Goal: Task Accomplishment & Management: Use online tool/utility

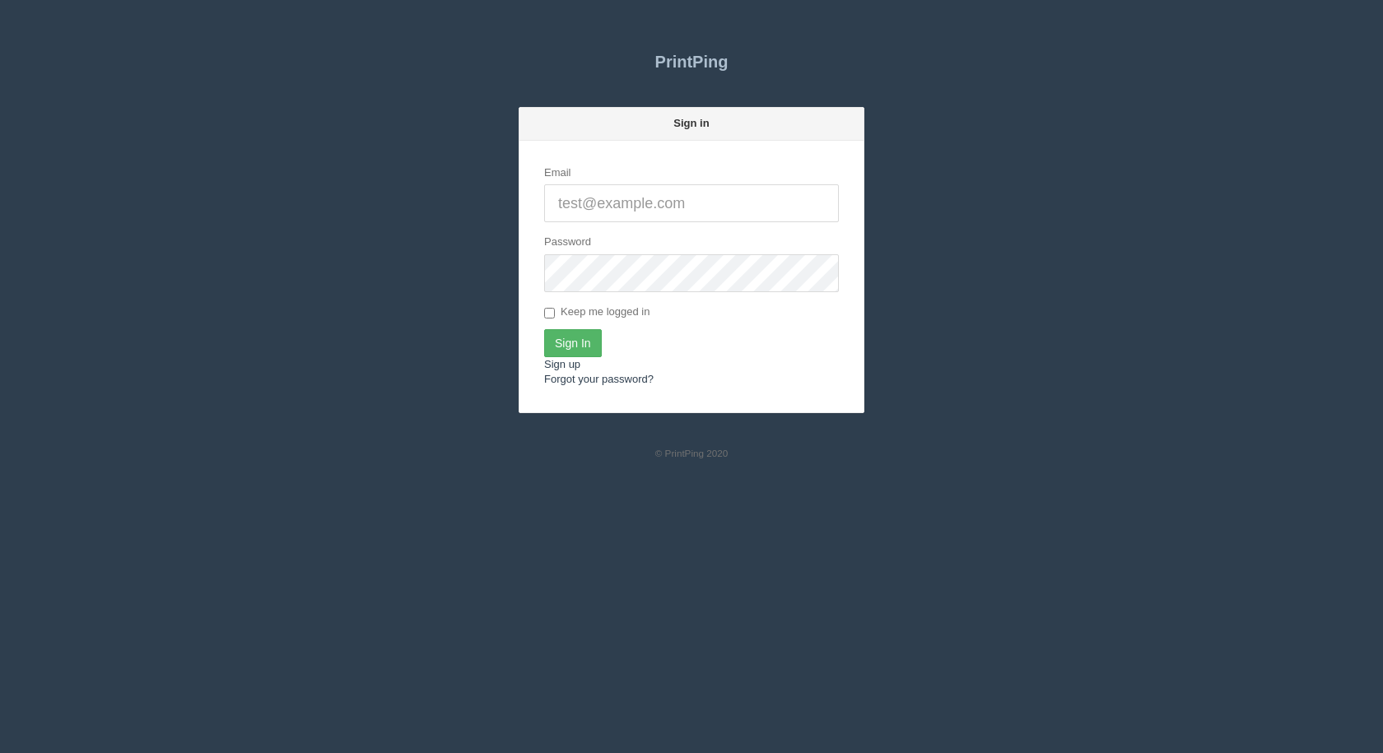
type input "[EMAIL_ADDRESS][DOMAIN_NAME]"
click at [571, 342] on input "Sign In" at bounding box center [573, 343] width 58 height 28
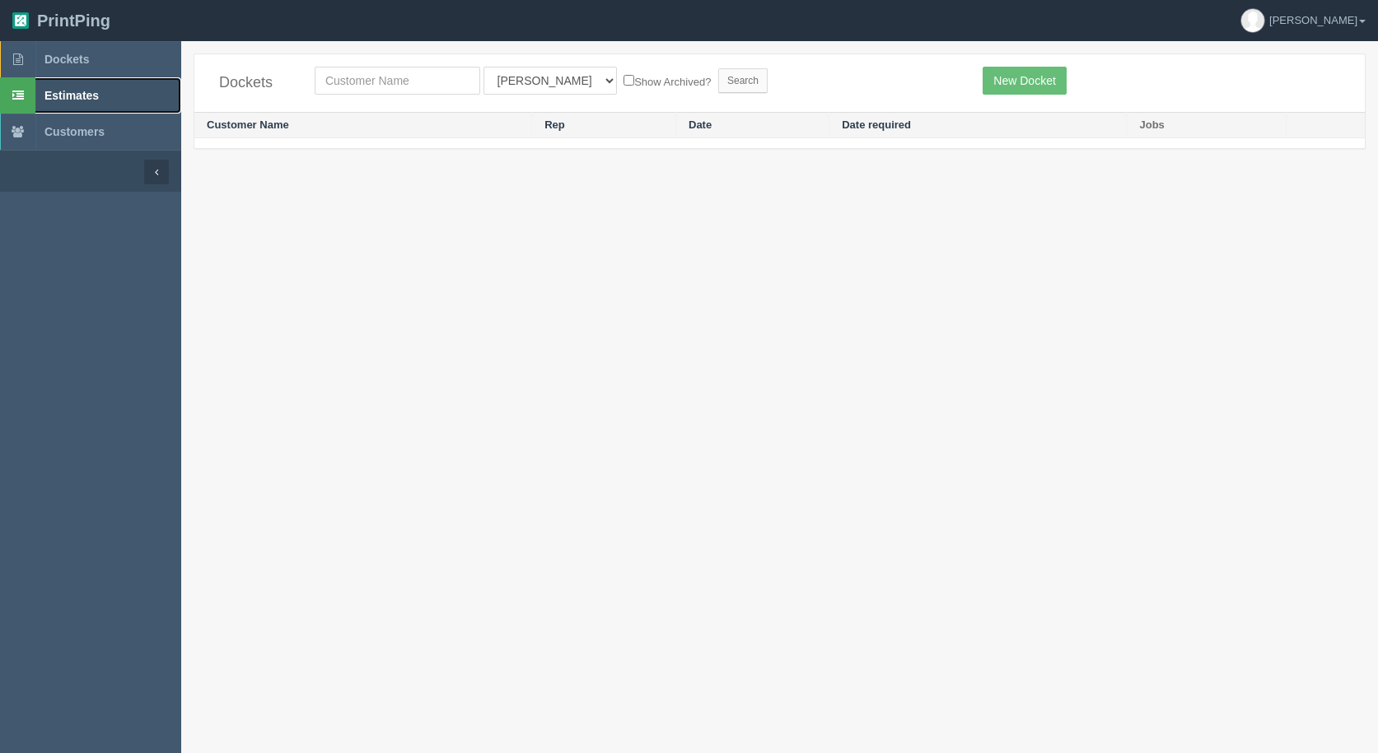
click at [58, 90] on span "Estimates" at bounding box center [71, 95] width 54 height 13
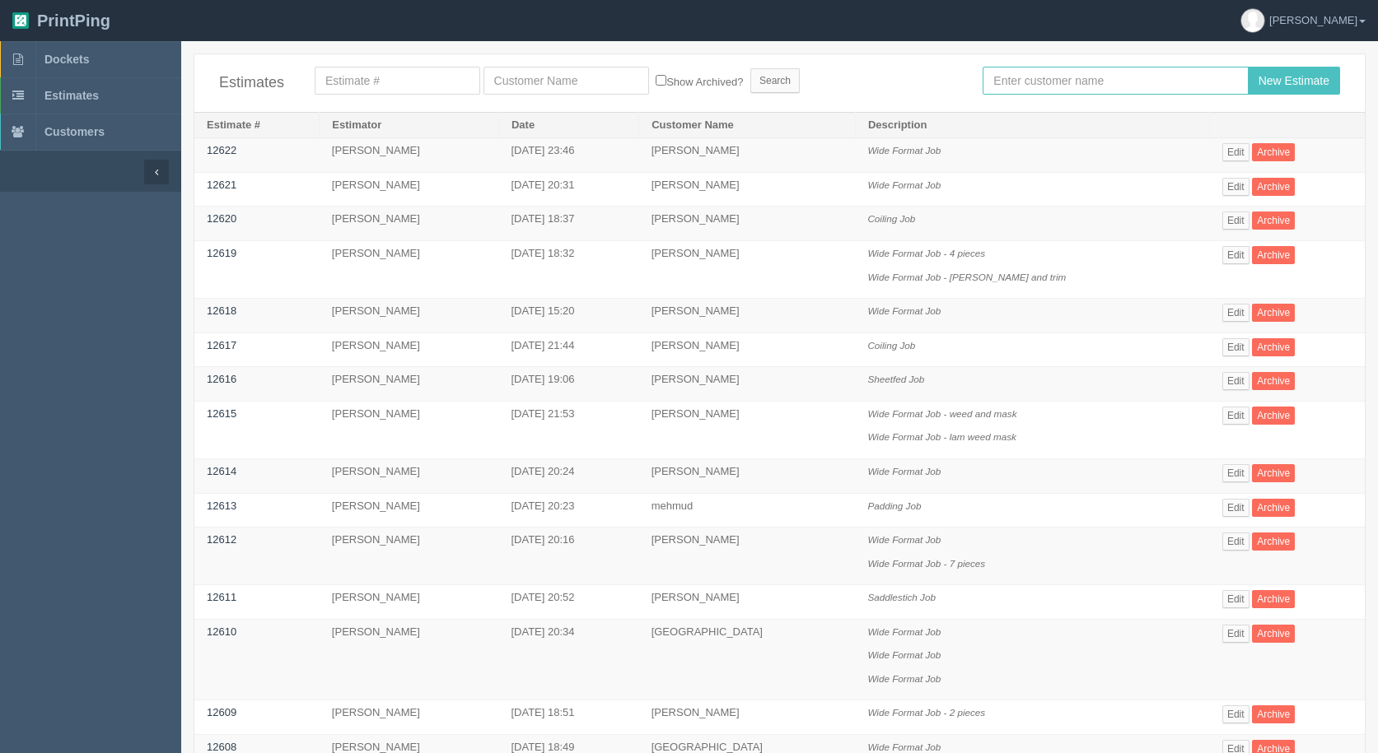
click at [1057, 93] on input "text" at bounding box center [1114, 81] width 265 height 28
type input "[PERSON_NAME]"
click at [1248, 67] on input "New Estimate" at bounding box center [1294, 81] width 92 height 28
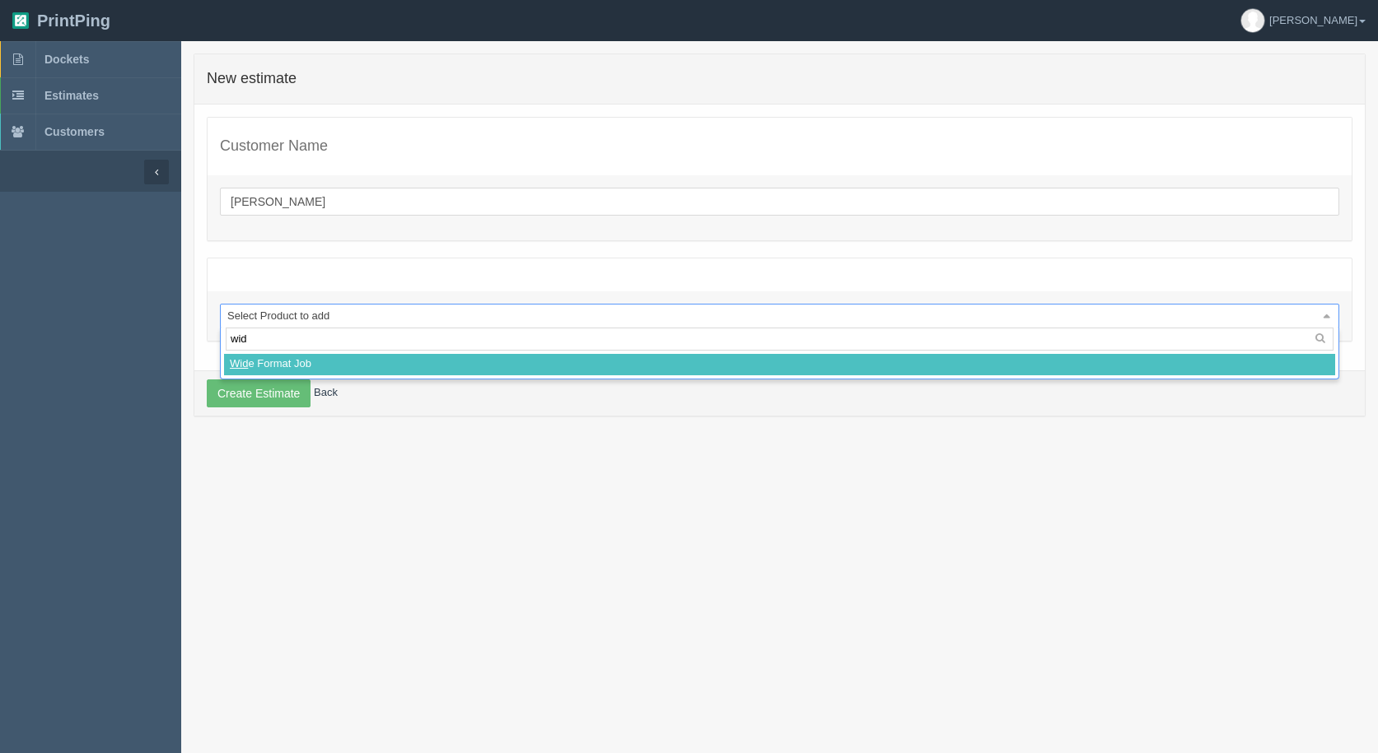
type input "wide"
select select
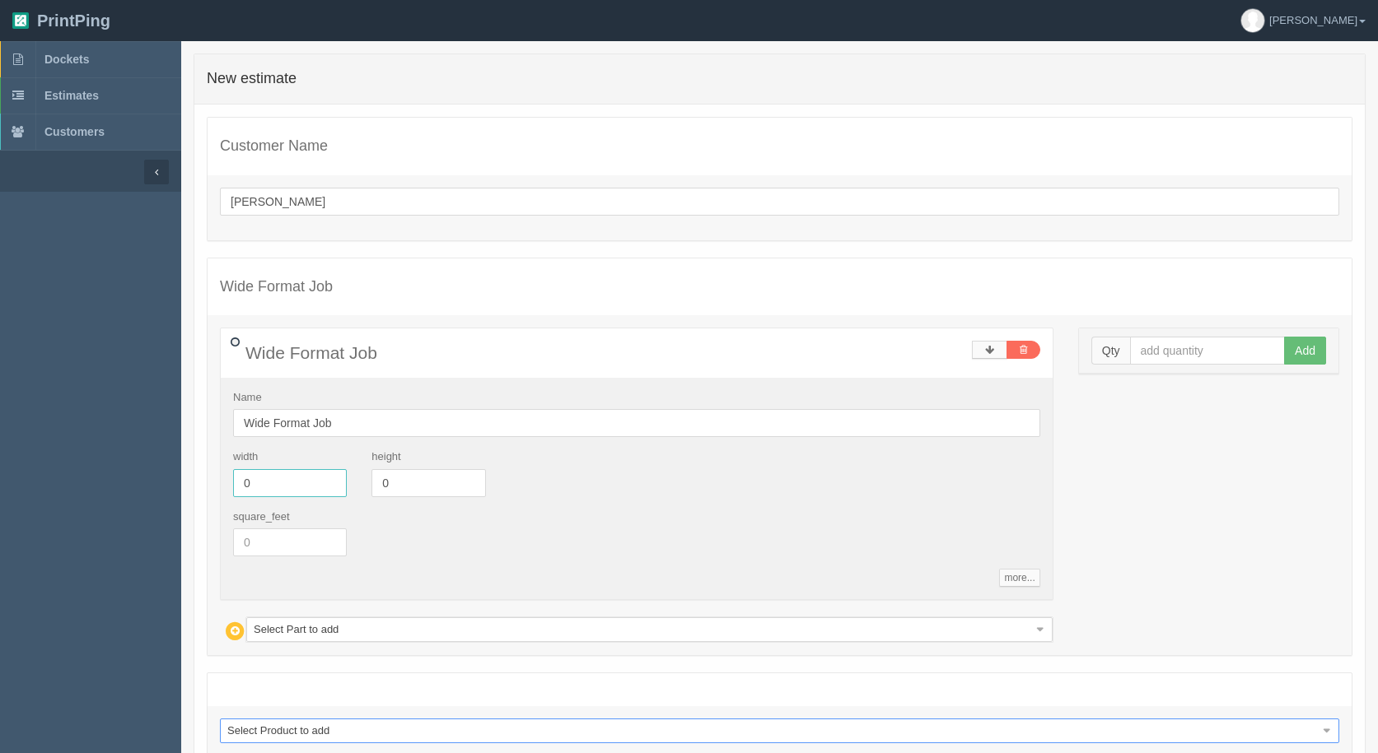
drag, startPoint x: 261, startPoint y: 489, endPoint x: 0, endPoint y: 245, distance: 357.7
click at [32, 399] on section "Dockets Estimates Customers" at bounding box center [689, 450] width 1378 height 819
type input "12"
type input "18"
drag, startPoint x: 1157, startPoint y: 352, endPoint x: 1117, endPoint y: 343, distance: 40.7
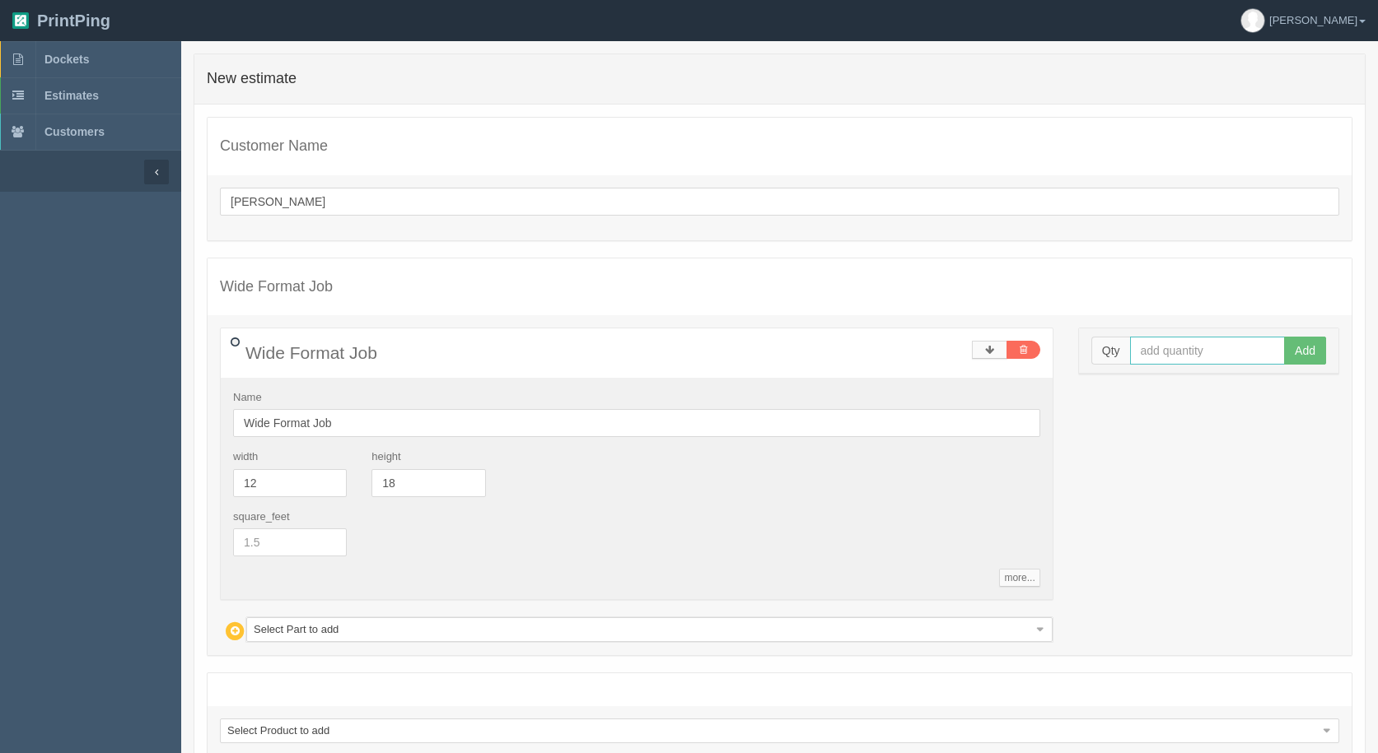
click at [1155, 352] on input "text" at bounding box center [1208, 351] width 156 height 28
click at [1154, 350] on input "text" at bounding box center [1208, 351] width 156 height 28
type input "10"
click at [1284, 337] on button "Add" at bounding box center [1305, 351] width 42 height 28
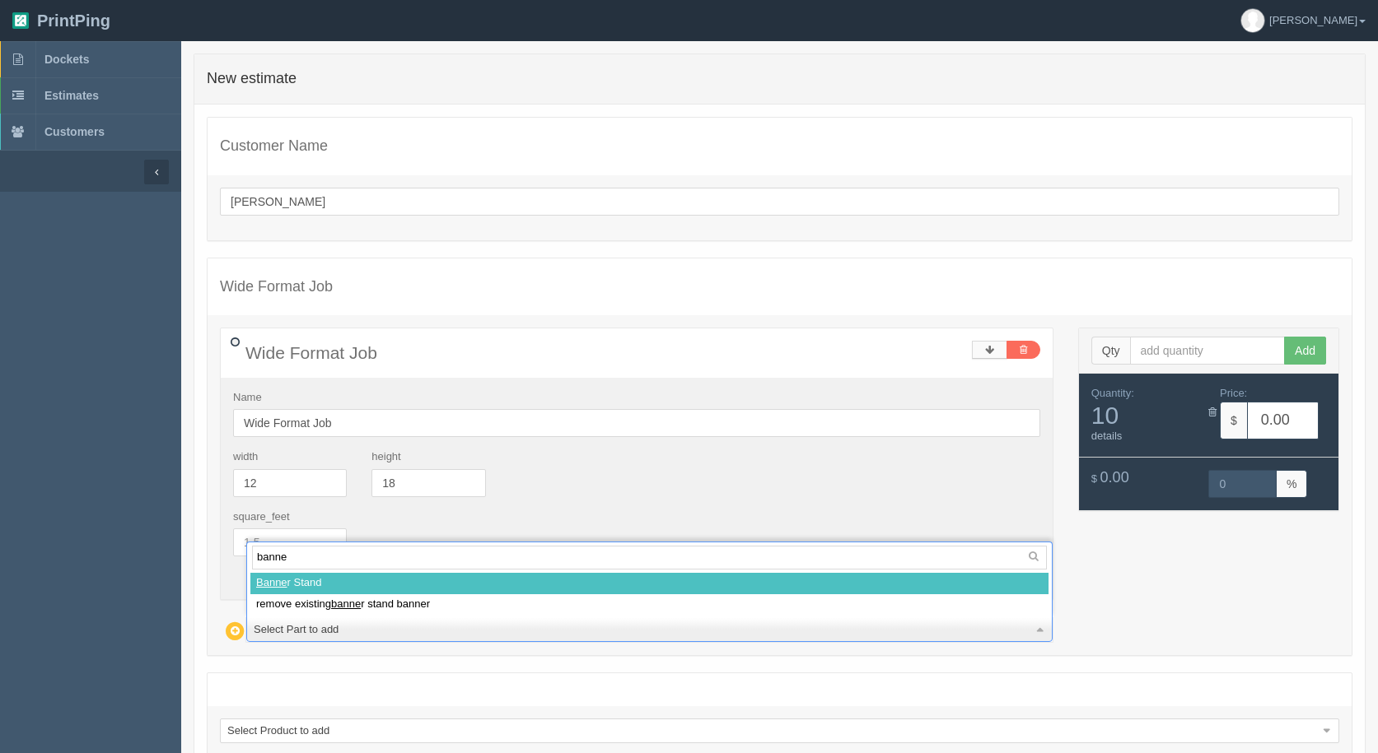
type input "banner"
select select
type input "107.14"
type input "14.99"
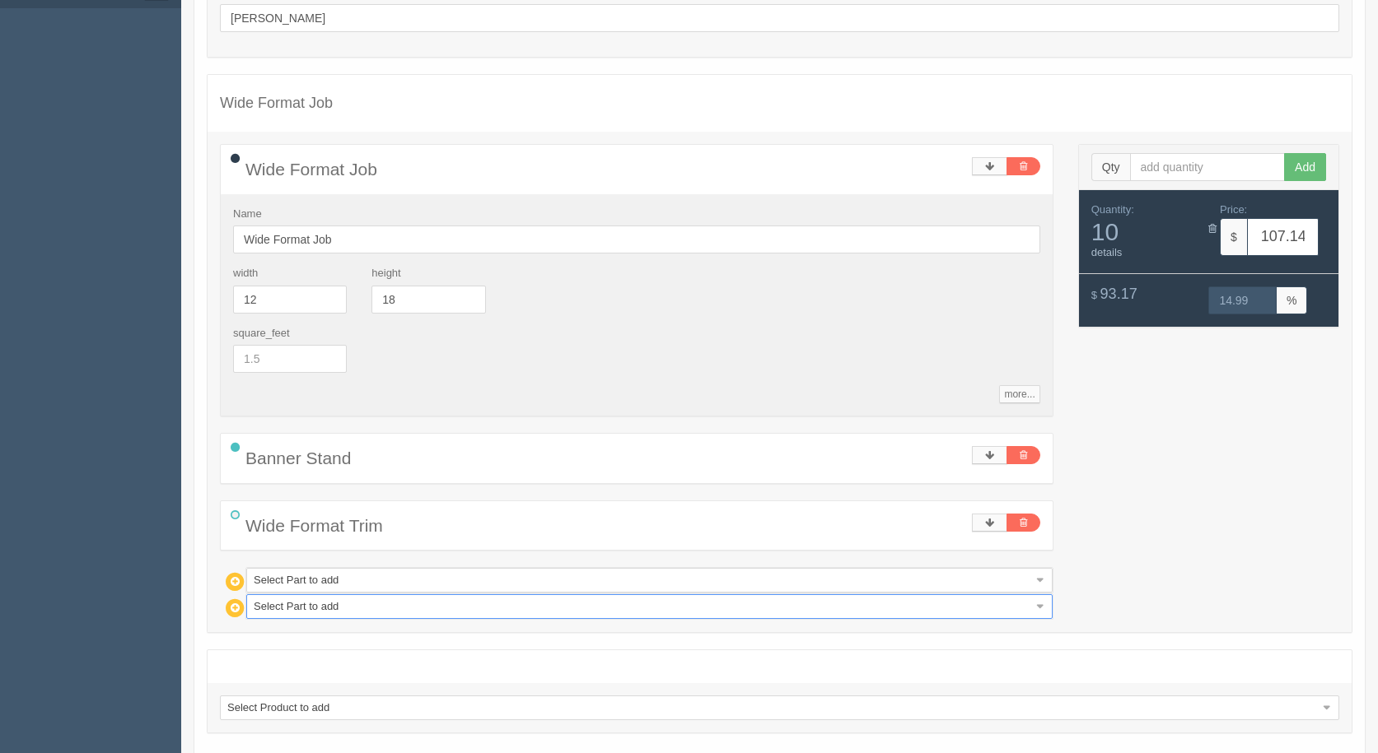
scroll to position [247, 0]
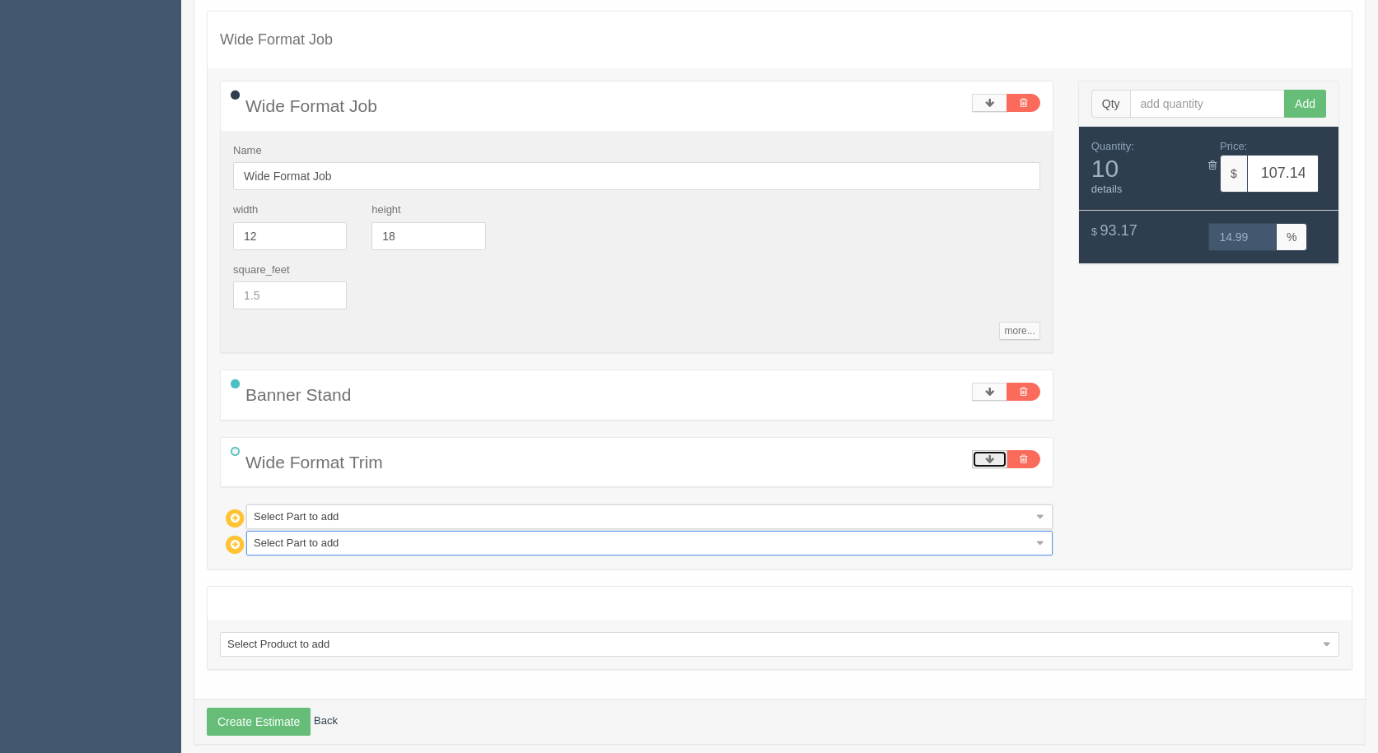
click at [997, 459] on link at bounding box center [989, 459] width 35 height 18
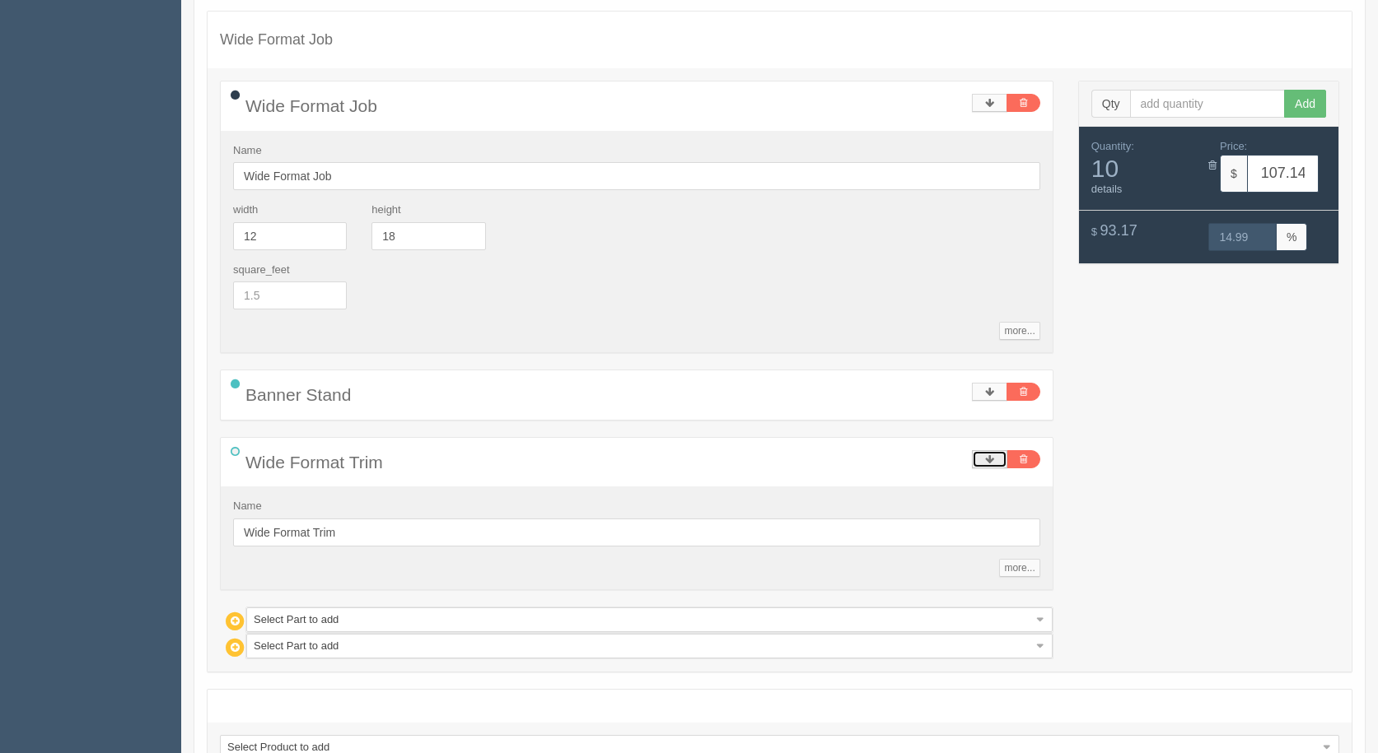
click at [997, 459] on link at bounding box center [989, 459] width 35 height 18
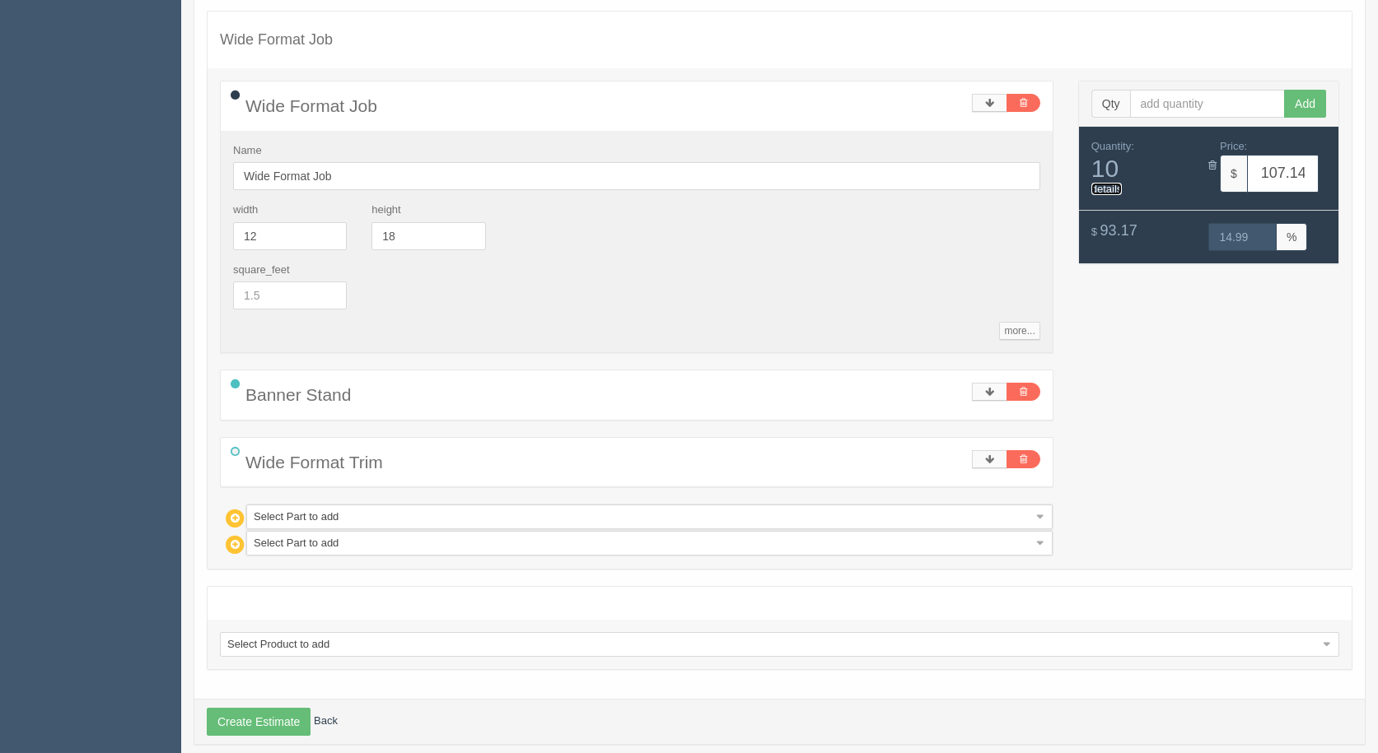
click at [1102, 188] on link "details" at bounding box center [1106, 189] width 31 height 12
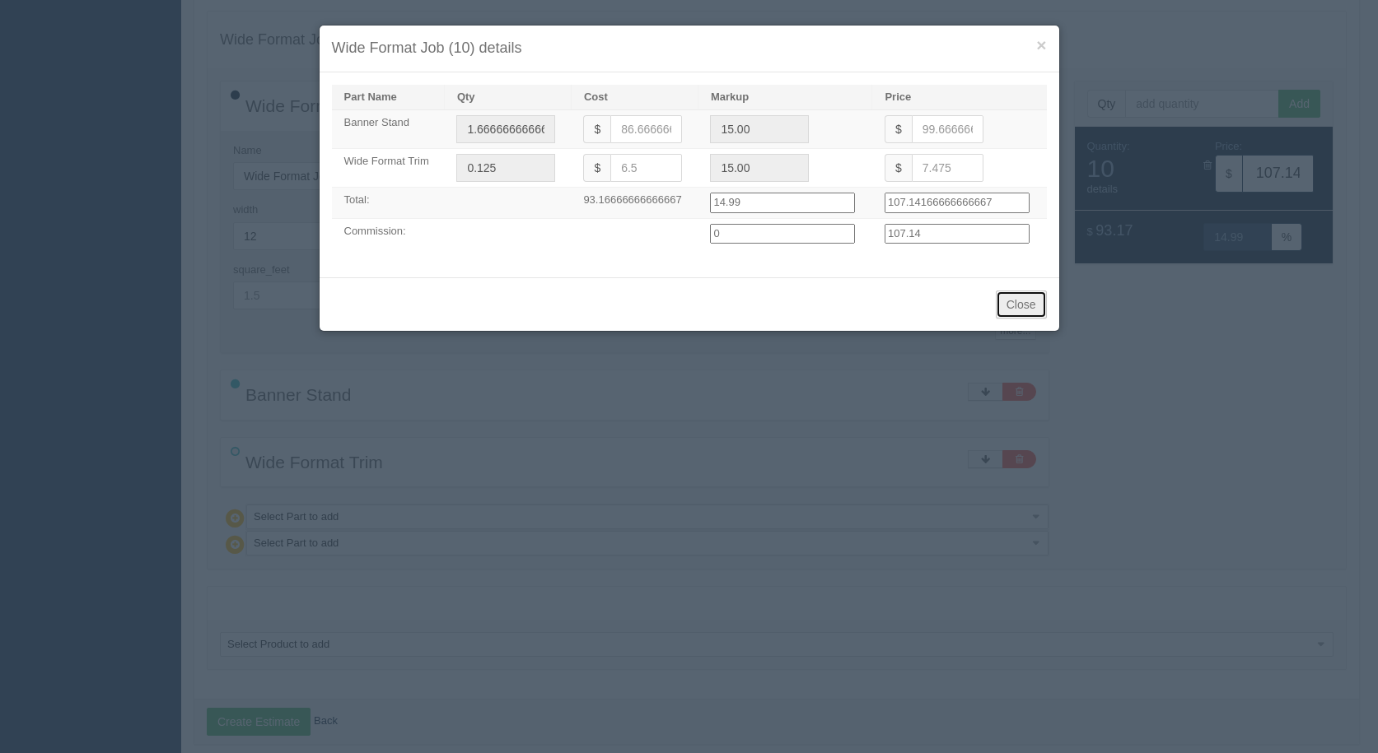
click at [1016, 306] on button "Close" at bounding box center [1021, 305] width 51 height 28
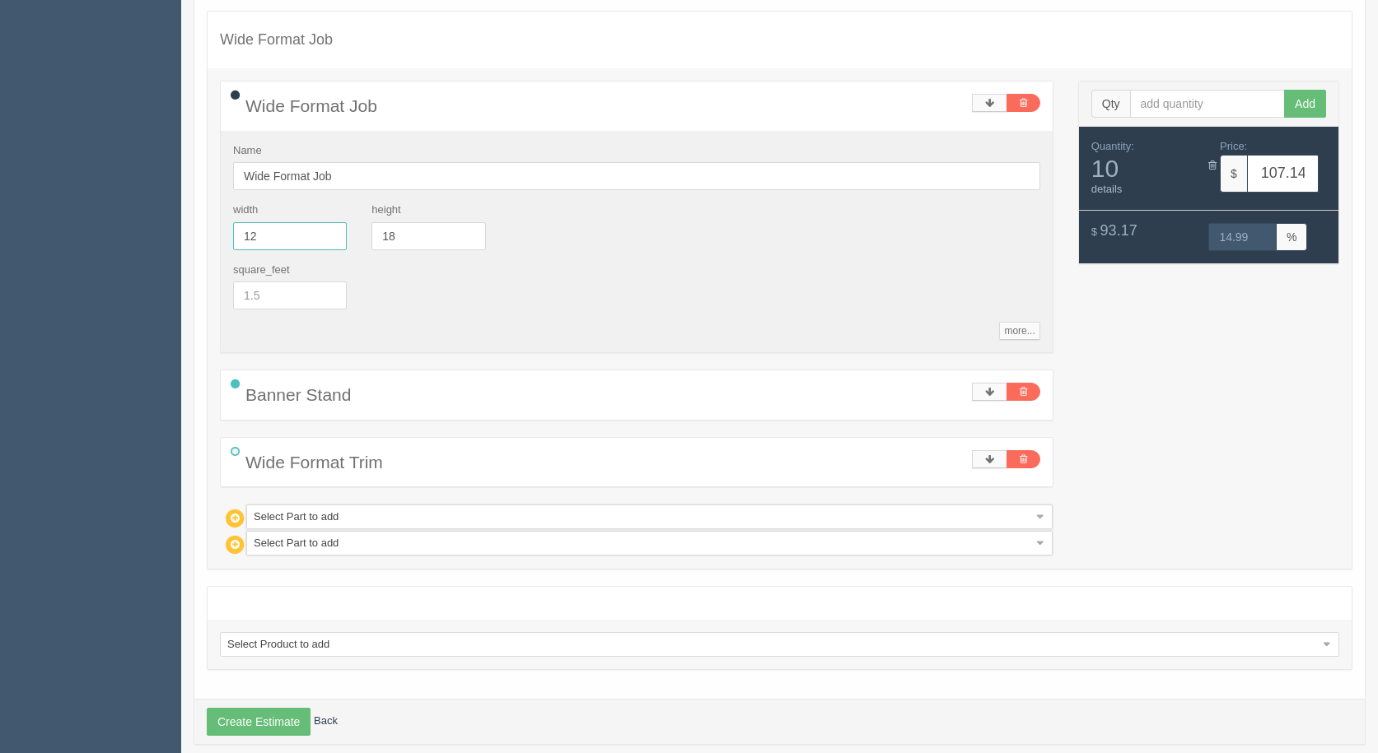
drag, startPoint x: 266, startPoint y: 240, endPoint x: 3, endPoint y: 194, distance: 266.8
click at [67, 216] on section "Dockets Estimates Customers" at bounding box center [689, 284] width 1378 height 980
type input "36"
type input "122.09"
type input "14.99"
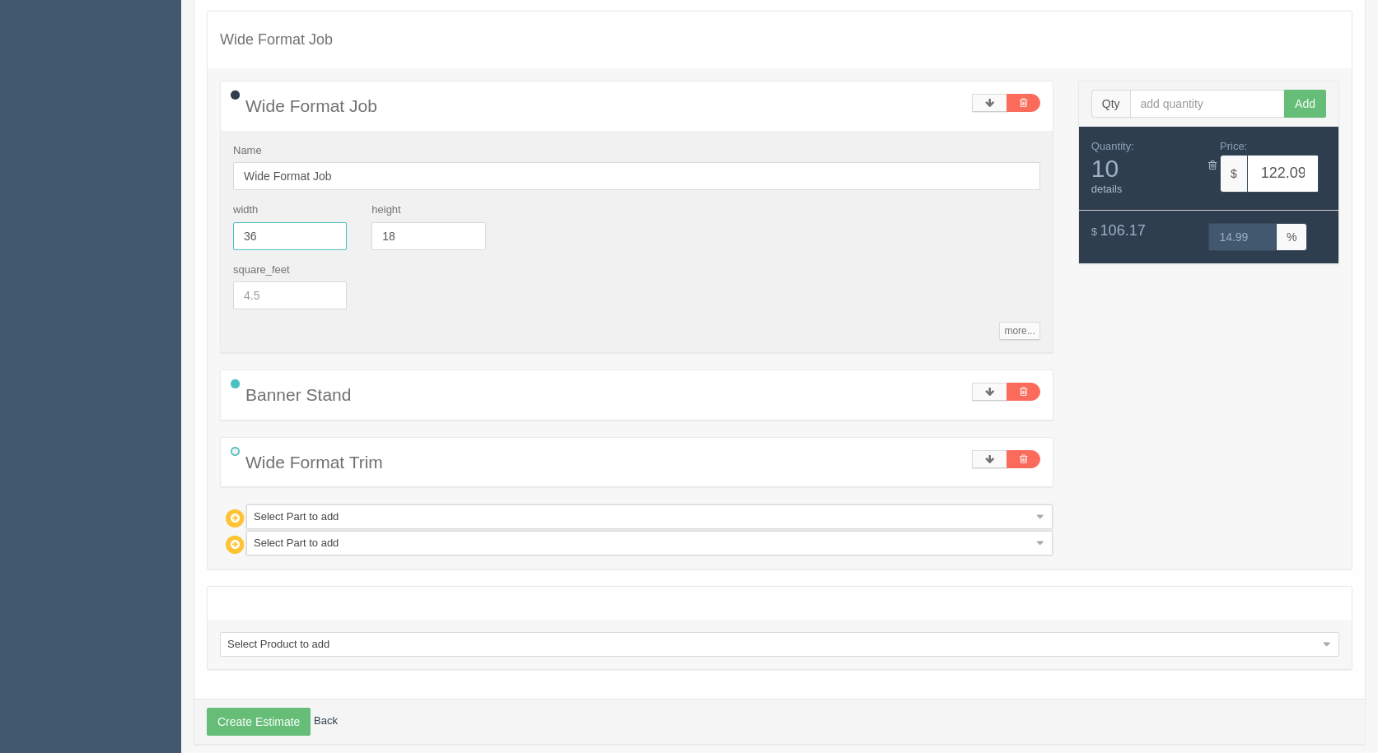
drag, startPoint x: 107, startPoint y: 226, endPoint x: 69, endPoint y: 214, distance: 39.6
click at [70, 215] on section "Dockets Estimates Customers" at bounding box center [689, 284] width 1378 height 980
type input "1"
type input "33"
type input "120.22"
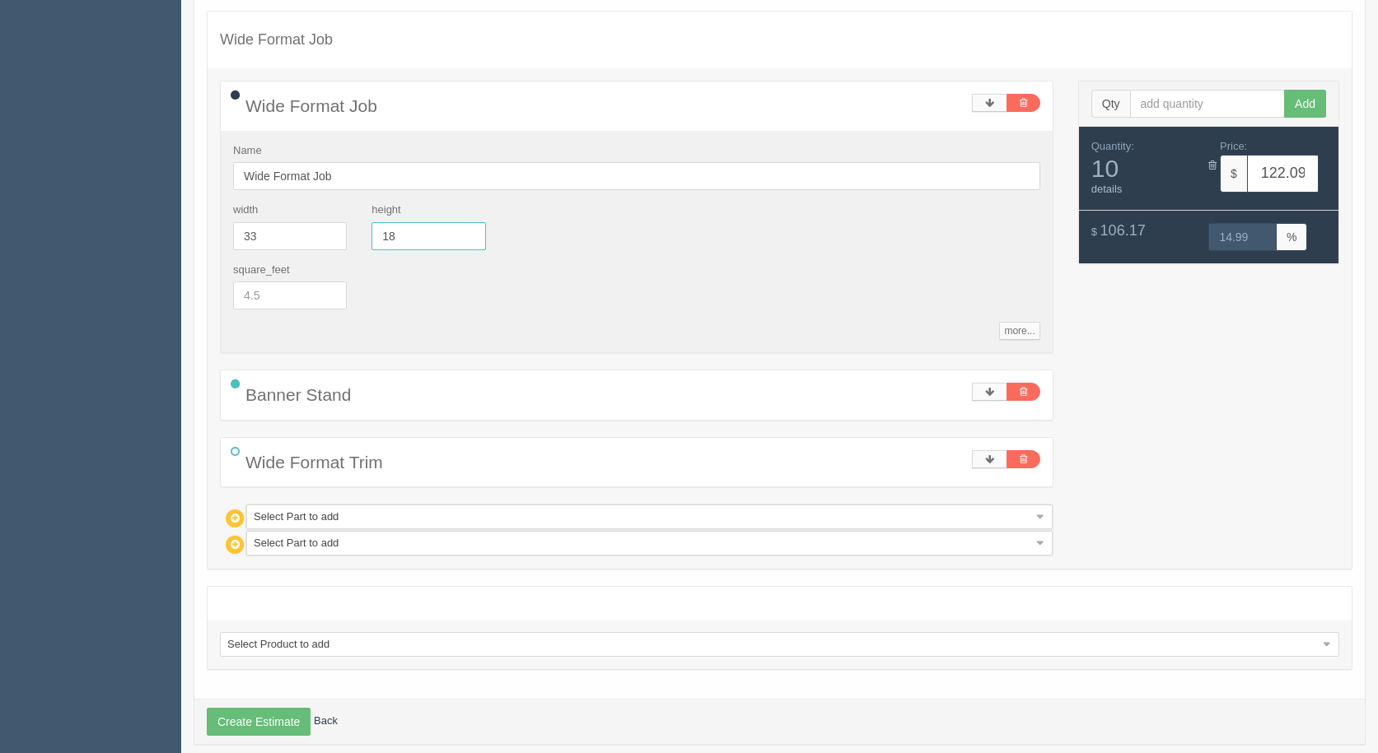
type input "15.00"
type input "84"
type input "195.60"
type input "15.00"
drag, startPoint x: 283, startPoint y: 238, endPoint x: 139, endPoint y: 212, distance: 146.5
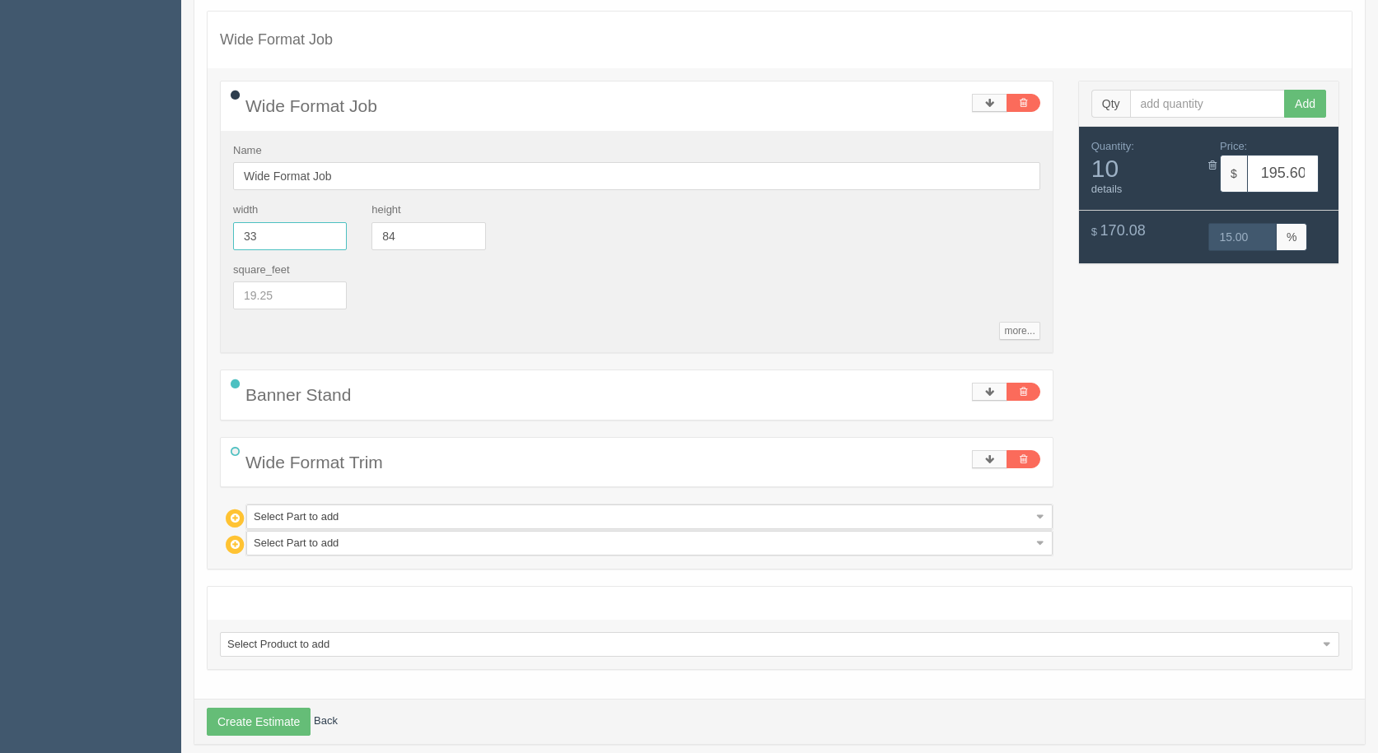
click at [139, 212] on section "Dockets Estimates Customers" at bounding box center [689, 284] width 1378 height 980
type input "12"
type input "134.55"
type input "15.00"
type input "18"
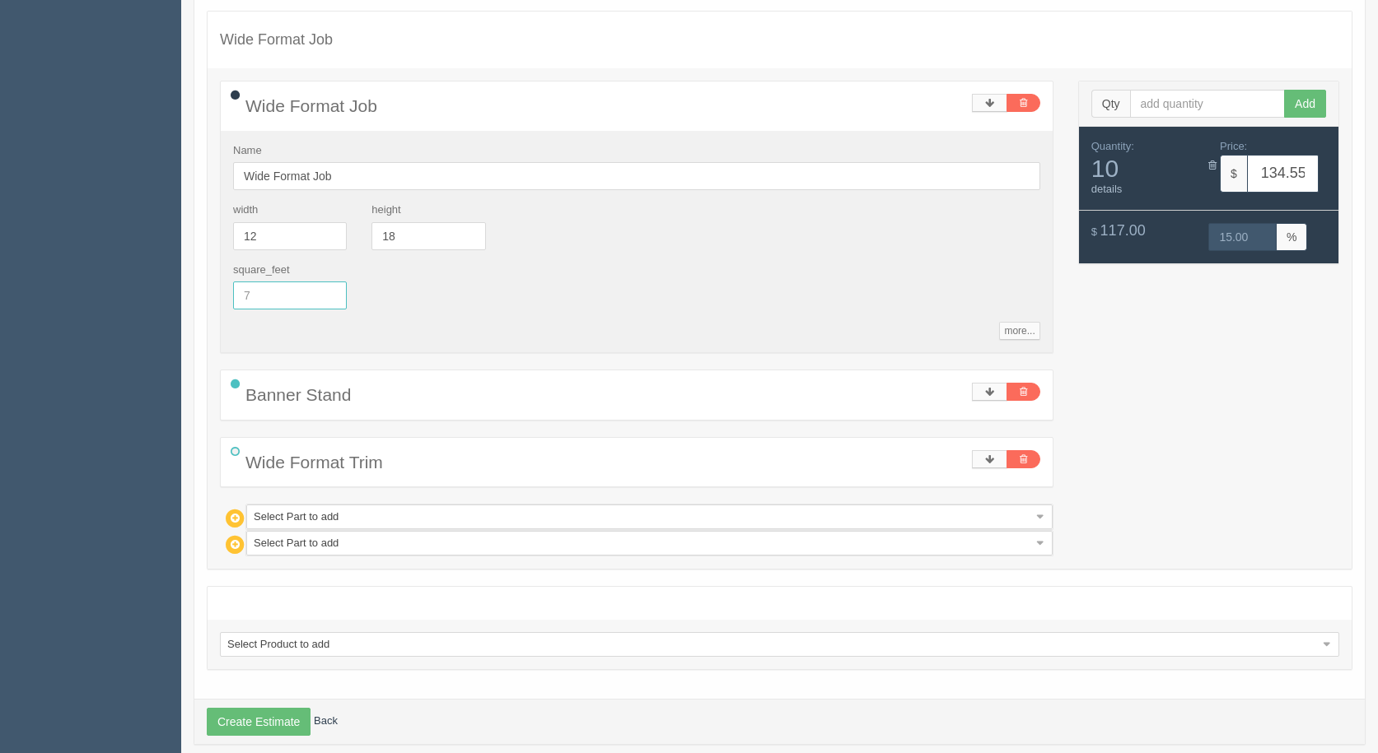
type input "107.14"
type input "14.99"
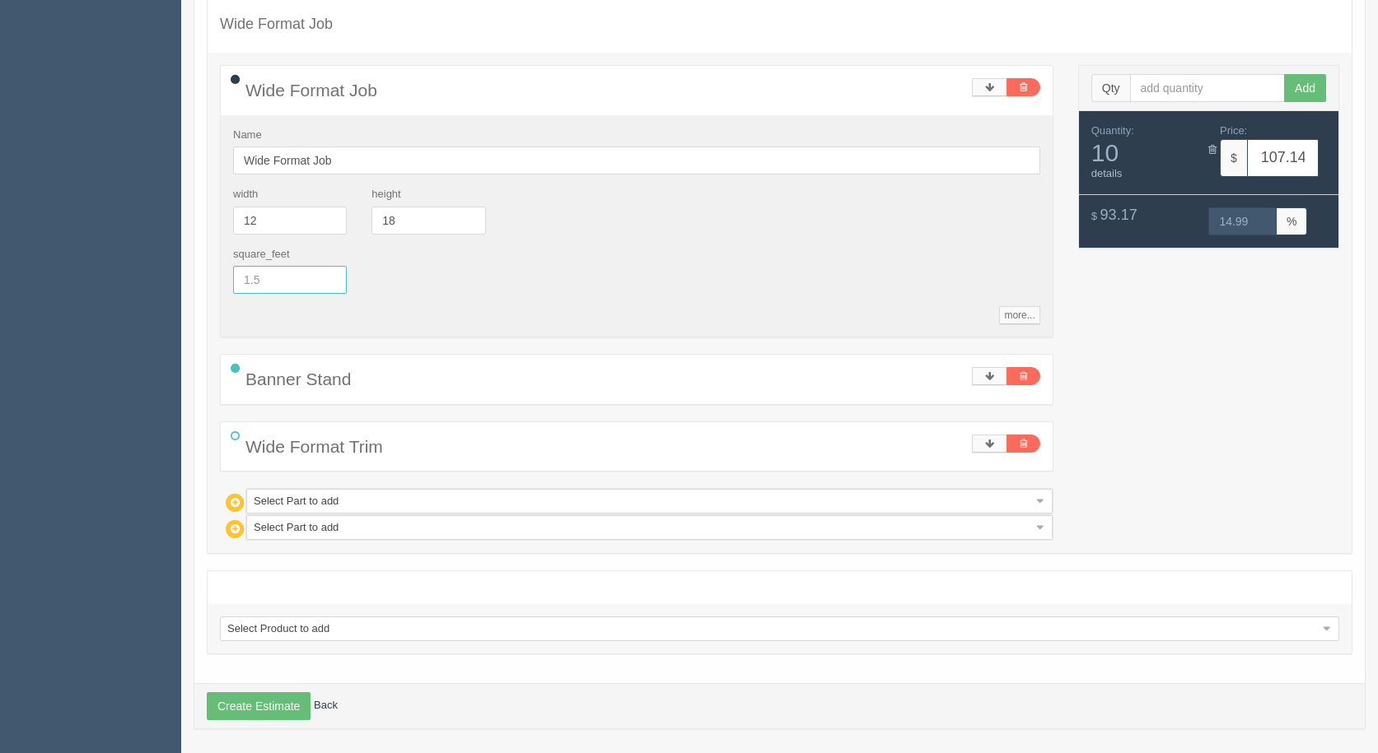
scroll to position [268, 0]
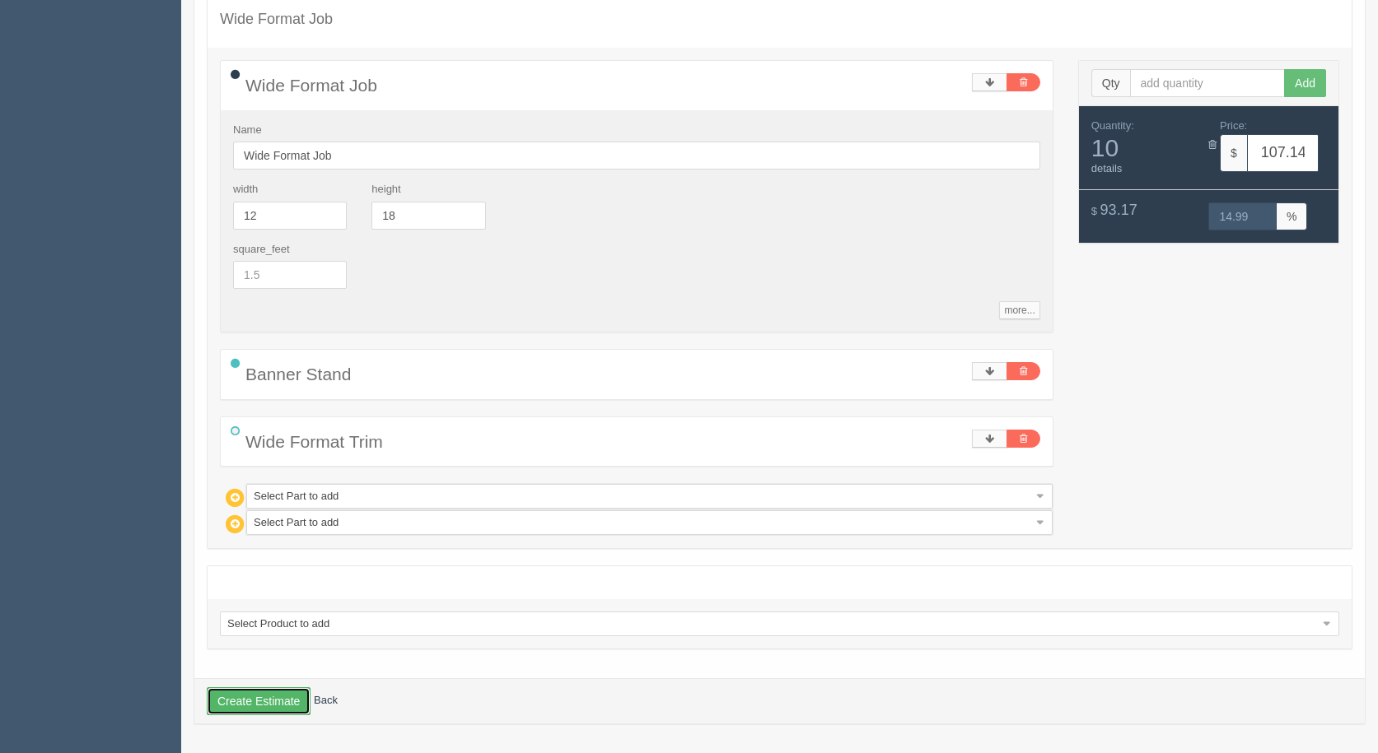
drag, startPoint x: 248, startPoint y: 693, endPoint x: 245, endPoint y: 655, distance: 38.0
click at [246, 686] on div "Create Estimate Back" at bounding box center [779, 701] width 1170 height 45
click at [261, 702] on button "Create Estimate" at bounding box center [259, 702] width 104 height 28
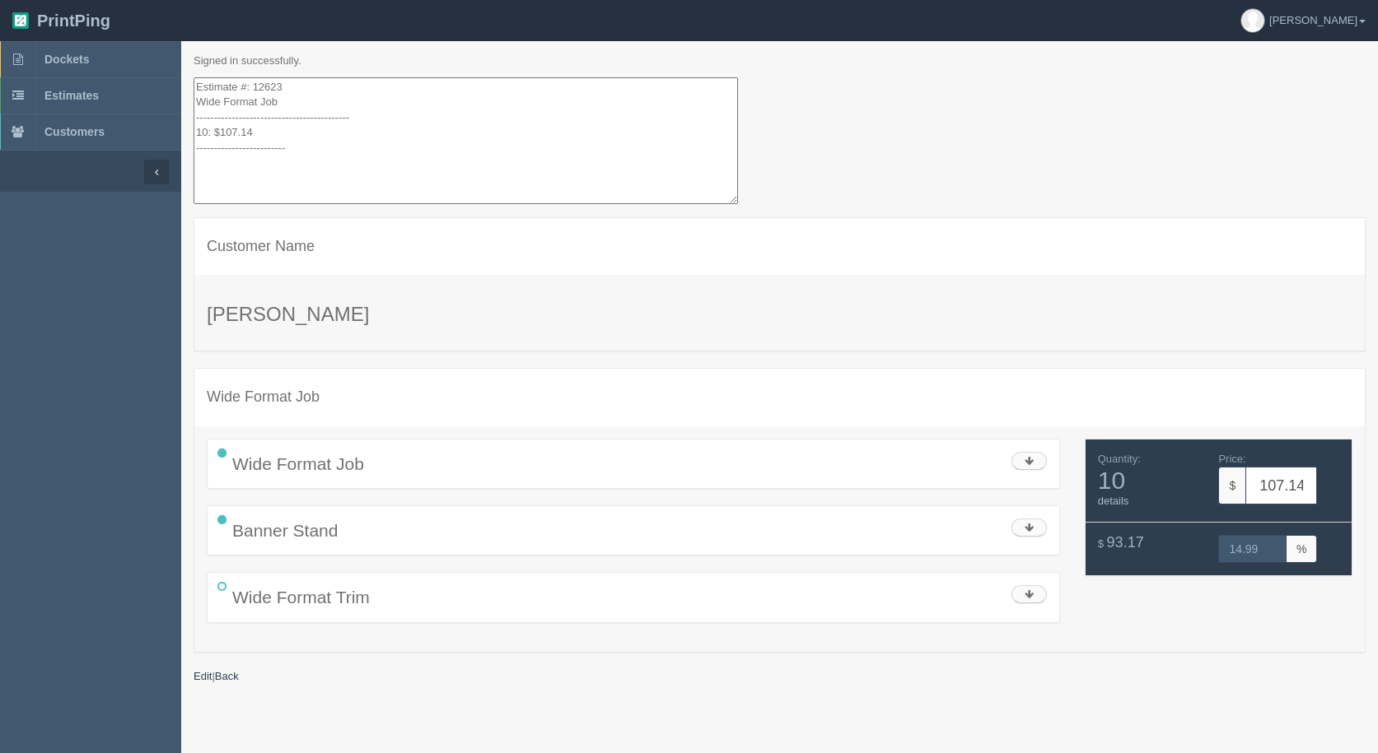
drag, startPoint x: 324, startPoint y: 166, endPoint x: 184, endPoint y: -44, distance: 252.8
click at [184, 0] on html "PrintPing [PERSON_NAME] Administration Edit account ( [EMAIL_ADDRESS][DOMAIN_NA…" at bounding box center [689, 397] width 1378 height 795
